Goal: Check status: Check status

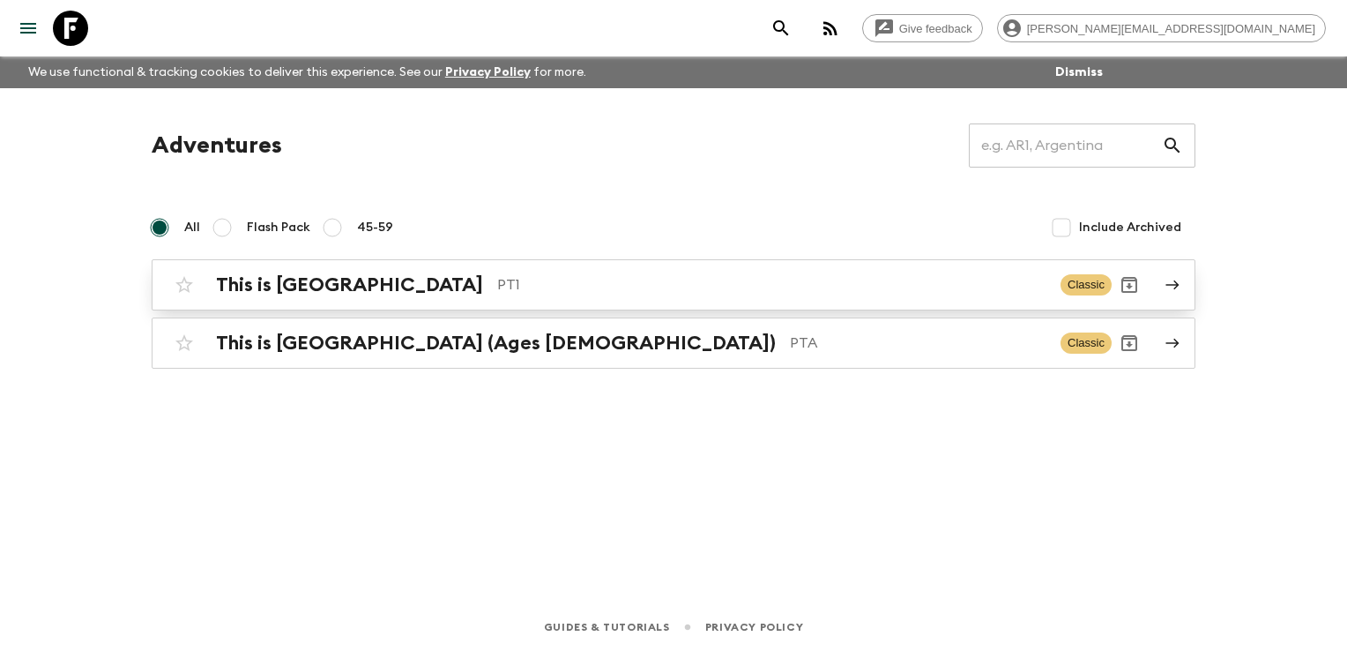
click at [508, 273] on div "This is Portugal PT1" at bounding box center [631, 284] width 830 height 23
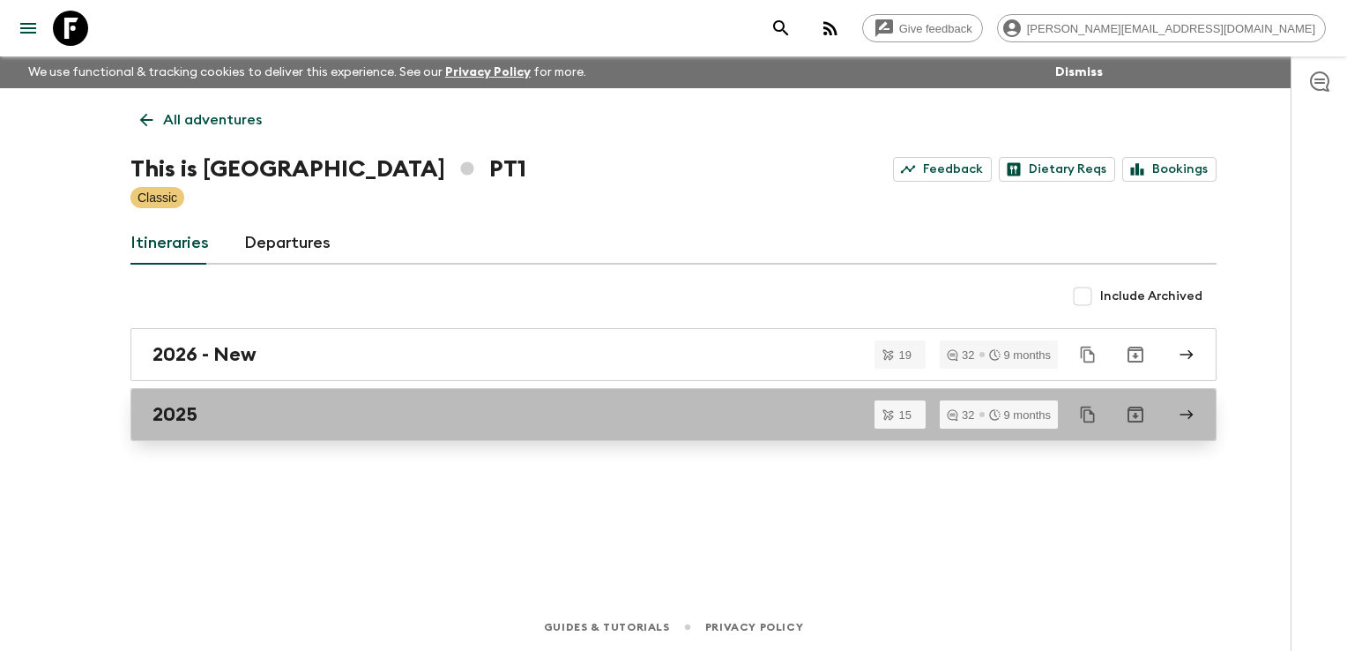
click at [375, 414] on div "2025" at bounding box center [657, 414] width 1009 height 23
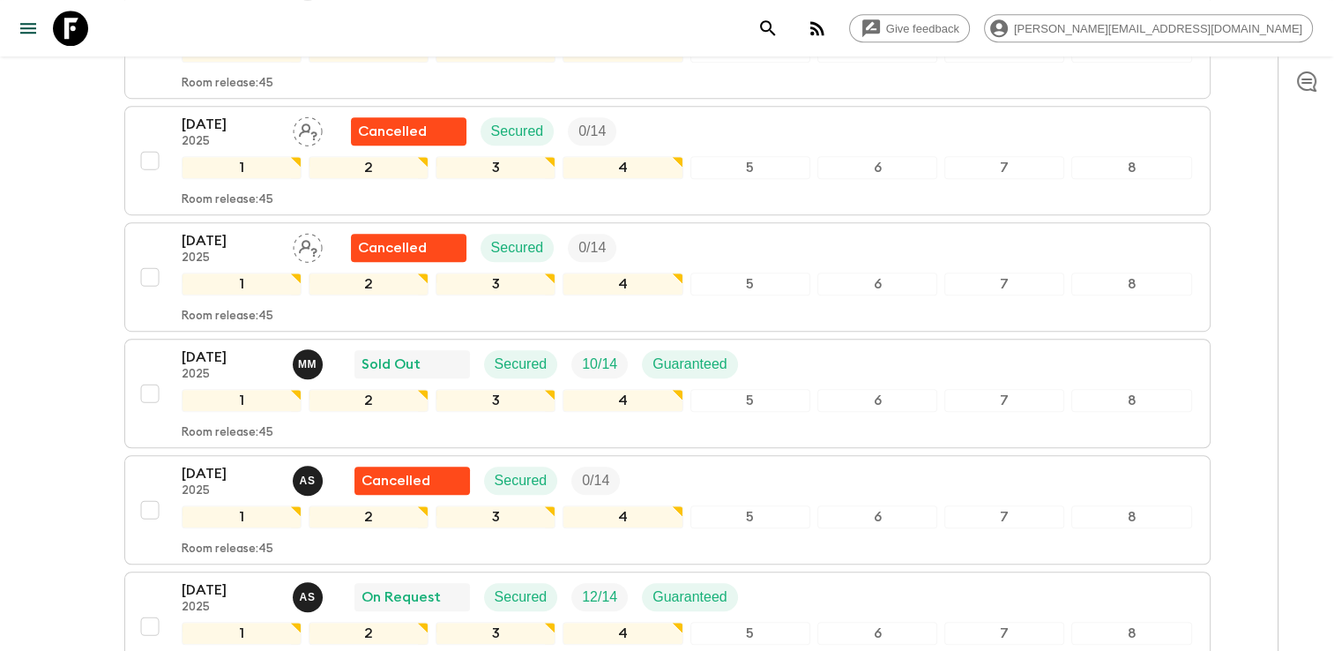
scroll to position [1085, 0]
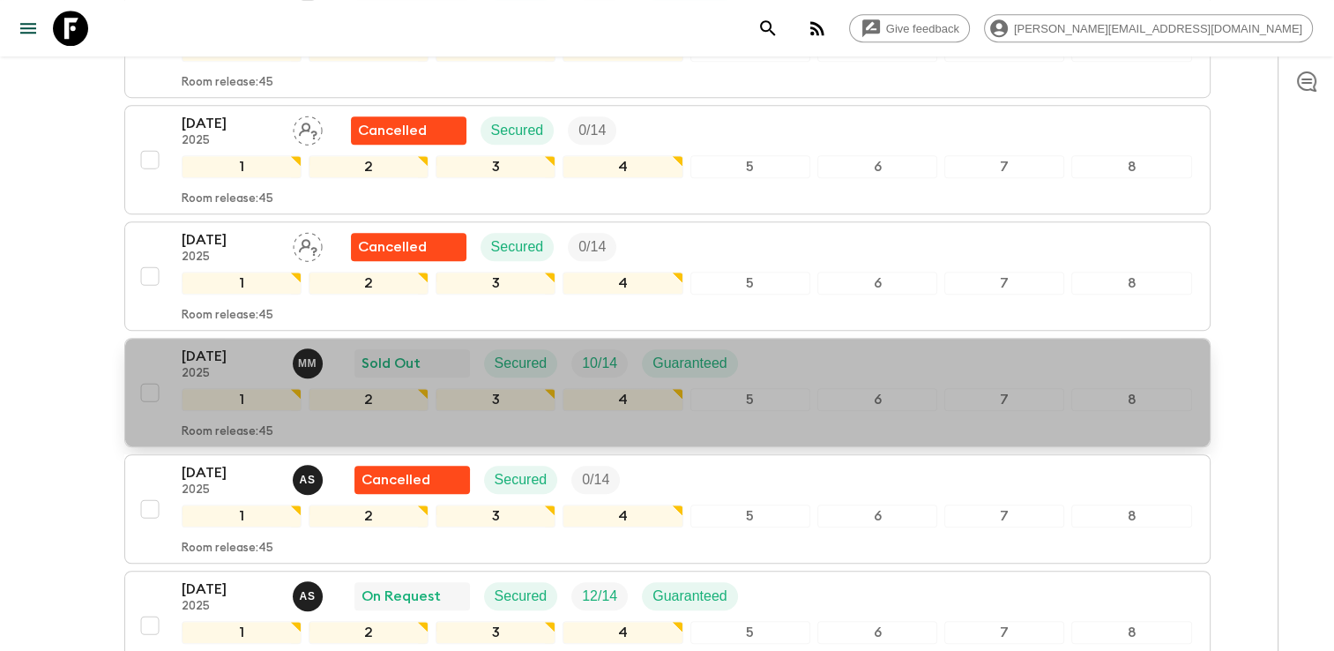
click at [779, 346] on div "[DATE] 2025 M M Sold Out Secured 10 / 14 Guaranteed" at bounding box center [687, 363] width 1010 height 35
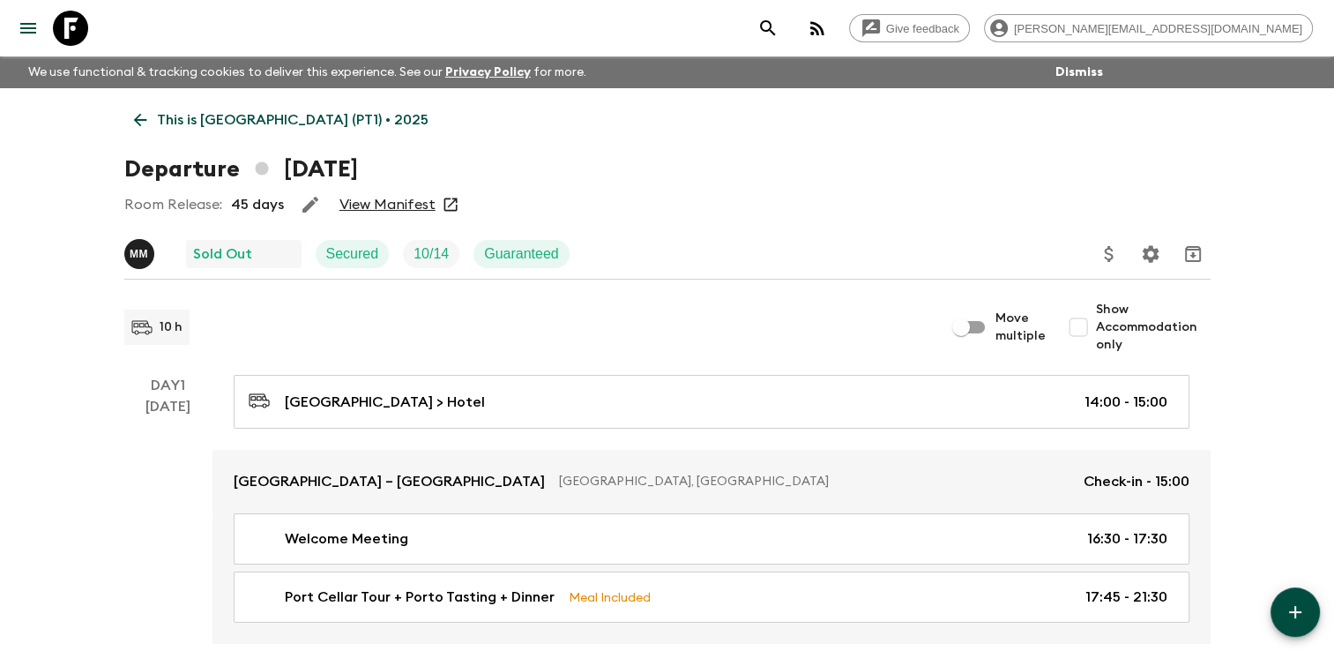
click at [387, 202] on link "View Manifest" at bounding box center [387, 205] width 96 height 18
